Goal: Information Seeking & Learning: Learn about a topic

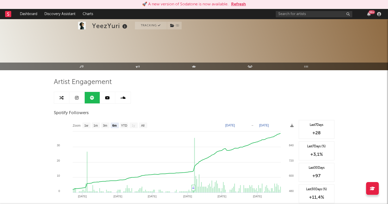
select select "6m"
select select "1w"
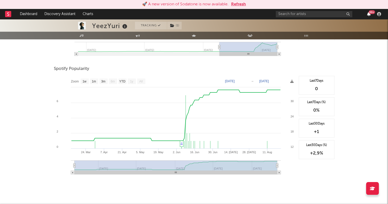
click at [369, 14] on icon "button" at bounding box center [369, 14] width 4 height 4
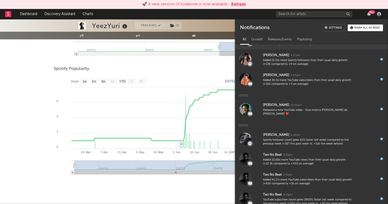
scroll to position [114, 0]
click at [301, 13] on input "text" at bounding box center [314, 14] width 77 height 6
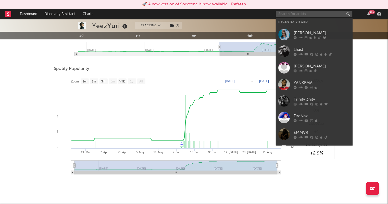
type input "u"
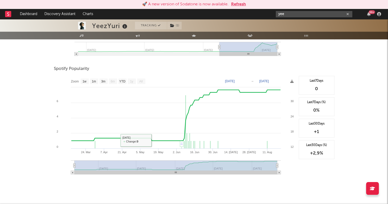
type input "yee"
click at [182, 65] on div "Spotify Popularity" at bounding box center [194, 69] width 281 height 9
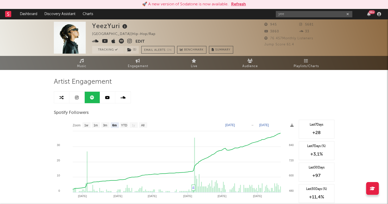
scroll to position [0, 0]
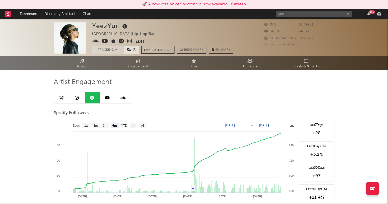
click at [130, 49] on icon at bounding box center [129, 50] width 4 height 4
click at [305, 62] on icon at bounding box center [306, 61] width 4 height 4
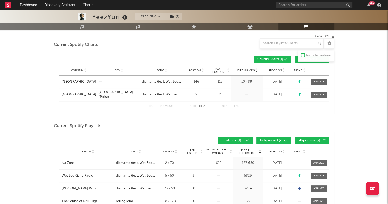
scroll to position [66, 0]
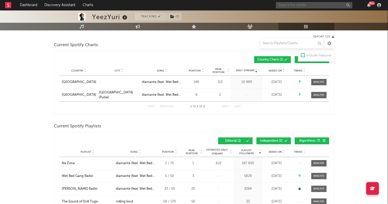
click at [330, 8] on input "text" at bounding box center [314, 5] width 77 height 6
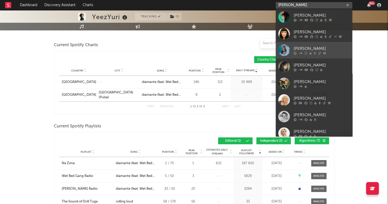
type input "irina"
click at [304, 53] on div at bounding box center [322, 53] width 56 height 3
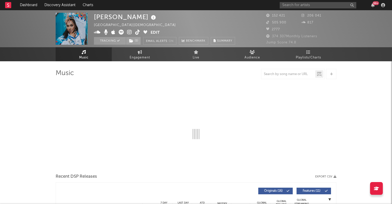
select select "6m"
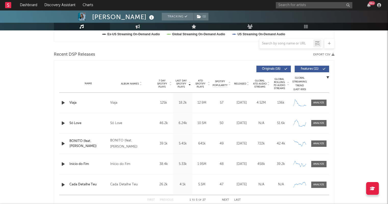
scroll to position [182, 0]
